Goal: Transaction & Acquisition: Book appointment/travel/reservation

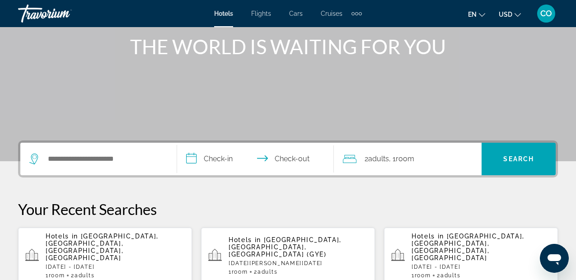
scroll to position [122, 0]
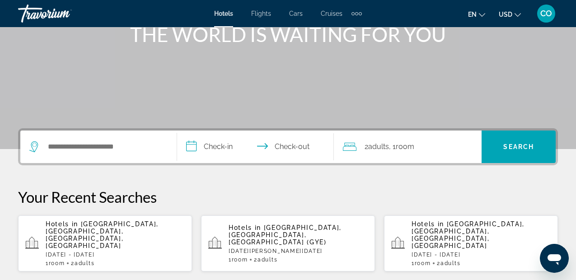
click at [127, 232] on p "Hotels in Miami Beach, Miami, FL, United States" at bounding box center [115, 235] width 139 height 29
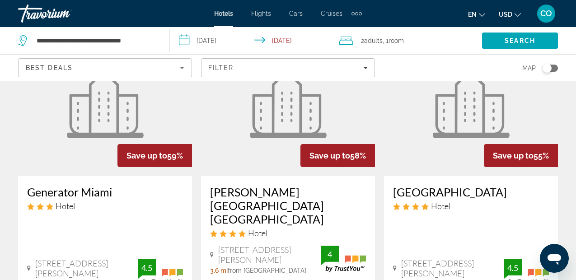
scroll to position [428, 0]
click at [387, 69] on div "Map" at bounding box center [471, 68] width 174 height 27
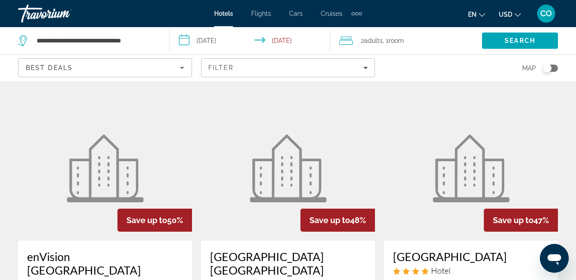
scroll to position [745, 0]
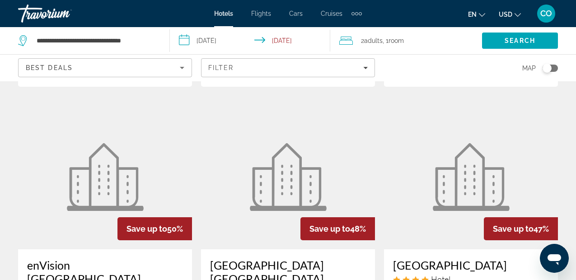
click at [176, 165] on figure "Main content" at bounding box center [105, 177] width 174 height 145
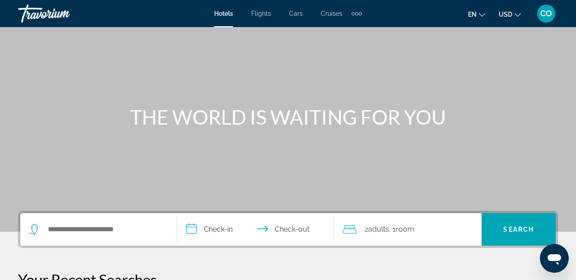
scroll to position [40, 0]
click at [132, 221] on div "Search widget" at bounding box center [98, 229] width 138 height 33
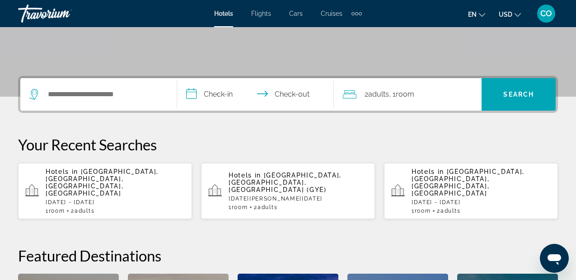
scroll to position [221, 0]
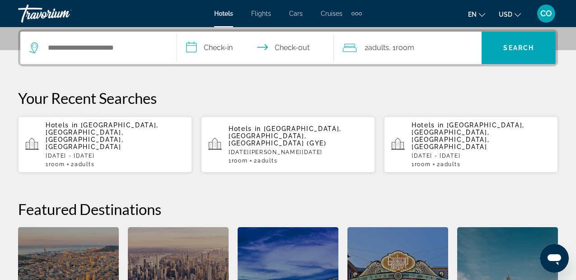
click at [141, 57] on div "Search widget" at bounding box center [98, 48] width 138 height 33
click at [133, 46] on input "Search hotel destination" at bounding box center [105, 48] width 116 height 14
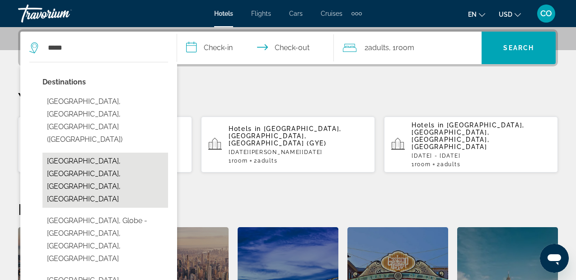
click at [128, 153] on button "[GEOGRAPHIC_DATA], [GEOGRAPHIC_DATA], [GEOGRAPHIC_DATA], [GEOGRAPHIC_DATA]" at bounding box center [105, 180] width 126 height 55
type input "**********"
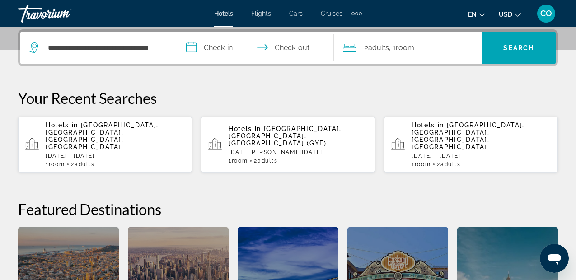
click at [226, 49] on input "**********" at bounding box center [257, 49] width 160 height 35
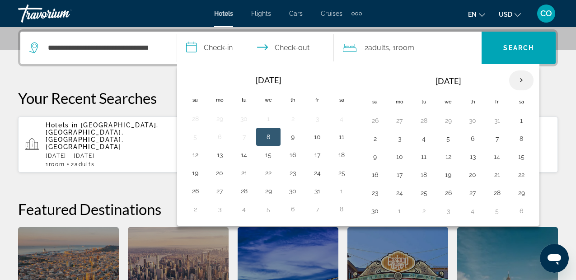
click at [527, 80] on th "Next month" at bounding box center [521, 80] width 24 height 20
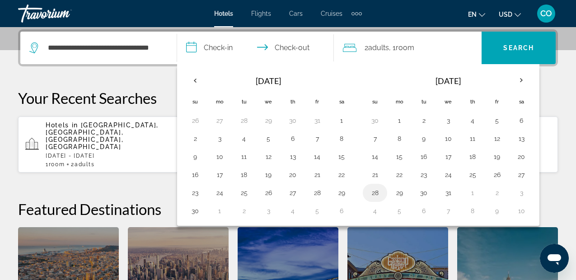
click at [371, 189] on button "28" at bounding box center [375, 193] width 14 height 13
click at [520, 175] on button "27" at bounding box center [521, 175] width 14 height 13
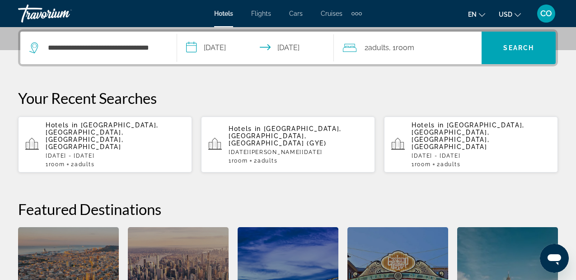
click at [312, 45] on input "**********" at bounding box center [257, 49] width 160 height 35
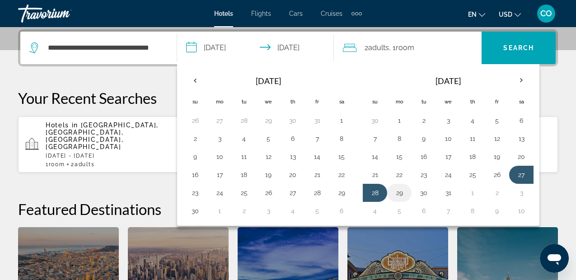
click at [403, 191] on button "29" at bounding box center [399, 193] width 14 height 13
click at [522, 169] on button "27" at bounding box center [521, 175] width 14 height 13
type input "**********"
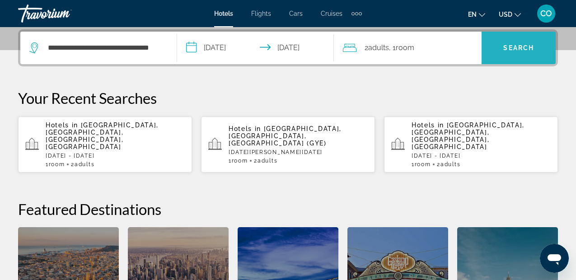
click at [515, 52] on span "Search" at bounding box center [519, 48] width 74 height 22
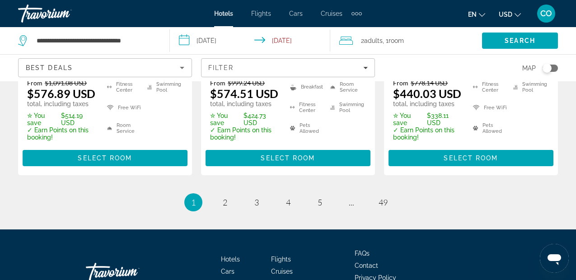
scroll to position [1379, 0]
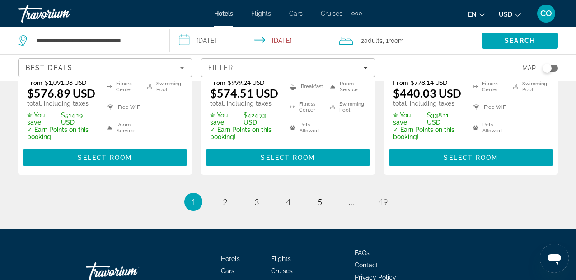
click at [225, 193] on li "page 2" at bounding box center [225, 202] width 18 height 18
click at [223, 197] on span "2" at bounding box center [225, 202] width 5 height 10
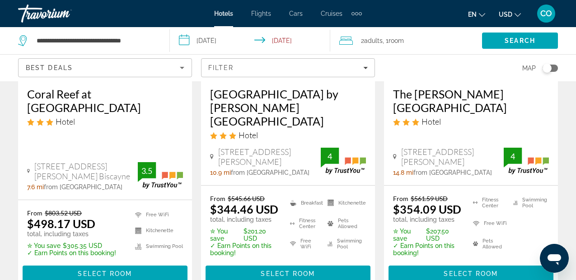
scroll to position [1441, 0]
